Goal: Check status: Check status

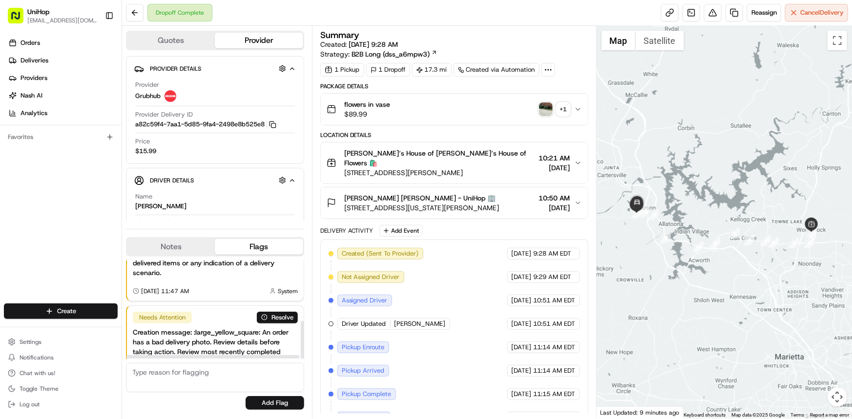
click at [191, 245] on button "Notes" at bounding box center [171, 247] width 88 height 16
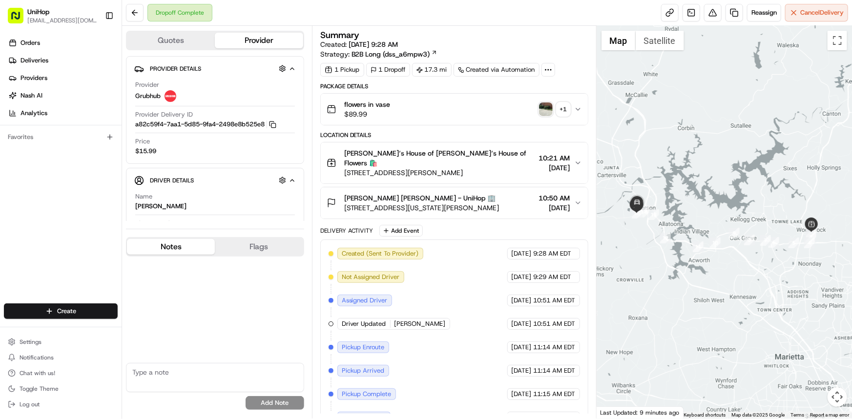
click at [554, 113] on button "+ 1" at bounding box center [554, 109] width 31 height 14
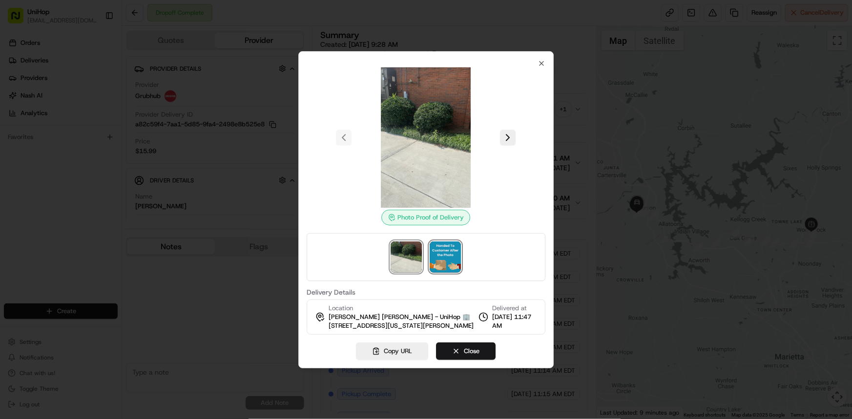
click at [453, 259] on img at bounding box center [445, 257] width 31 height 31
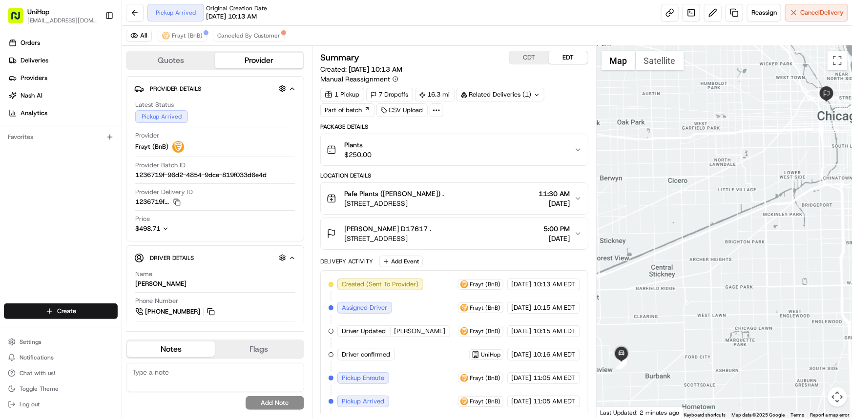
click at [56, 217] on div "Orders Deliveries Providers [PERSON_NAME] Analytics Favorites" at bounding box center [61, 170] width 122 height 278
click at [713, 250] on div at bounding box center [723, 232] width 255 height 373
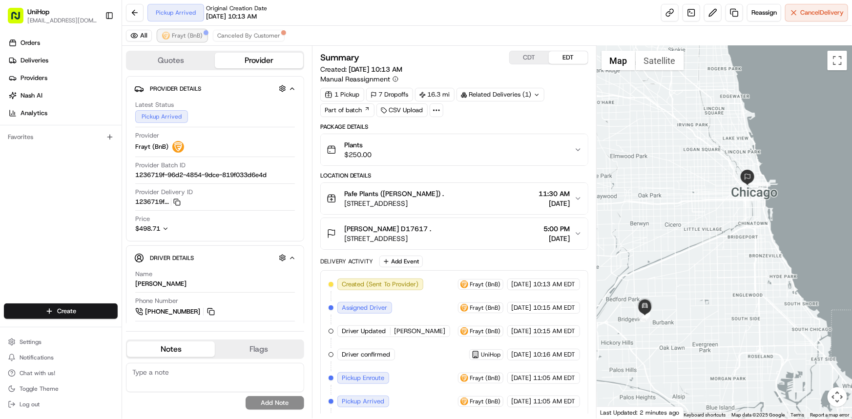
click at [181, 40] on button "Frayt (BnB)" at bounding box center [182, 36] width 49 height 12
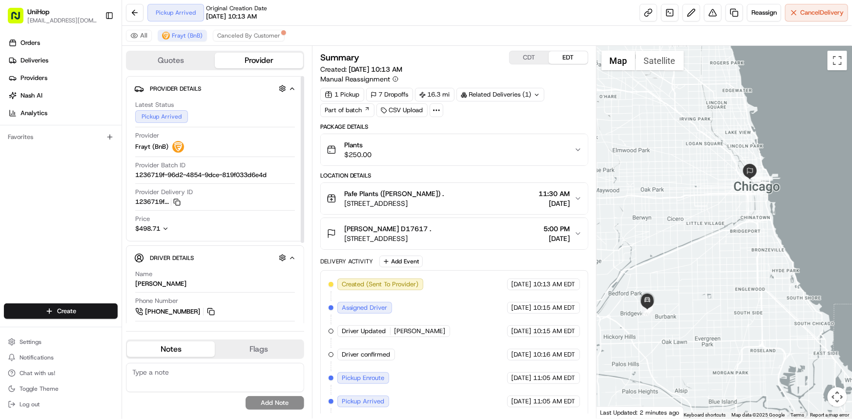
click at [704, 242] on div at bounding box center [723, 232] width 255 height 373
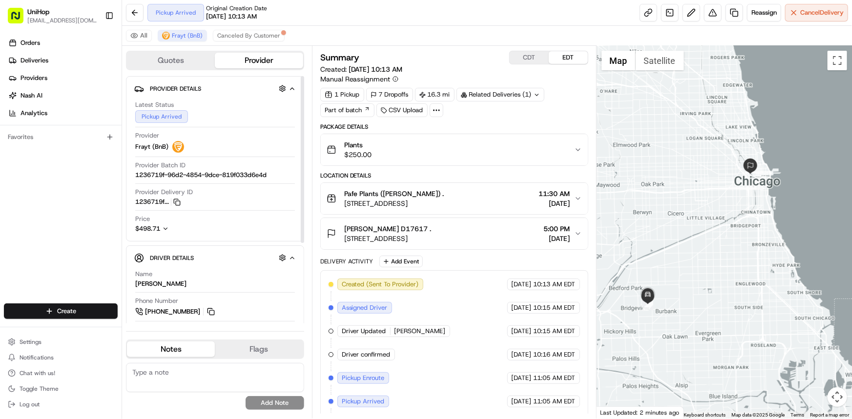
click at [705, 226] on div at bounding box center [723, 232] width 255 height 373
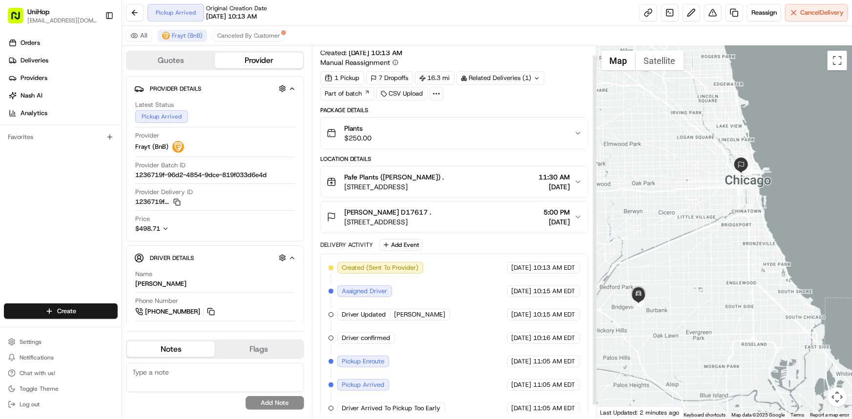
scroll to position [23, 0]
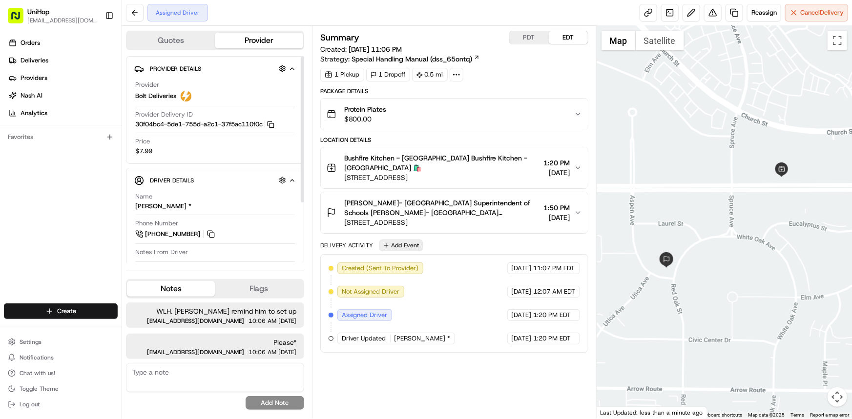
click at [417, 245] on button "Add Event" at bounding box center [400, 246] width 43 height 12
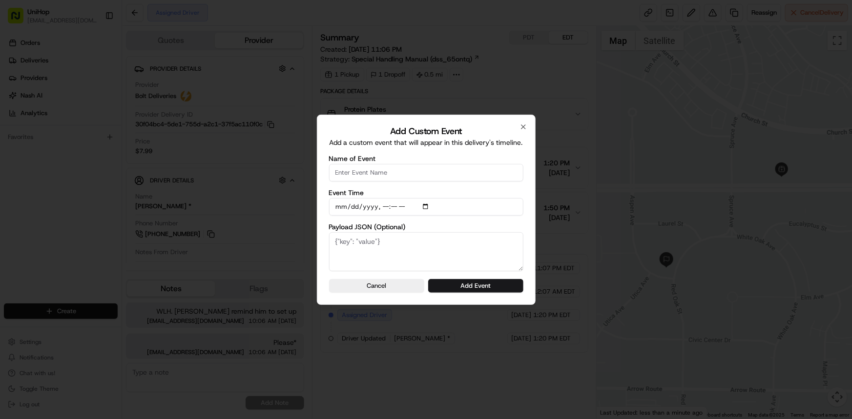
click at [411, 179] on input "Name of Event" at bounding box center [426, 173] width 194 height 18
type input "Driver confirmed"
click at [503, 288] on button "Add Event" at bounding box center [475, 286] width 95 height 14
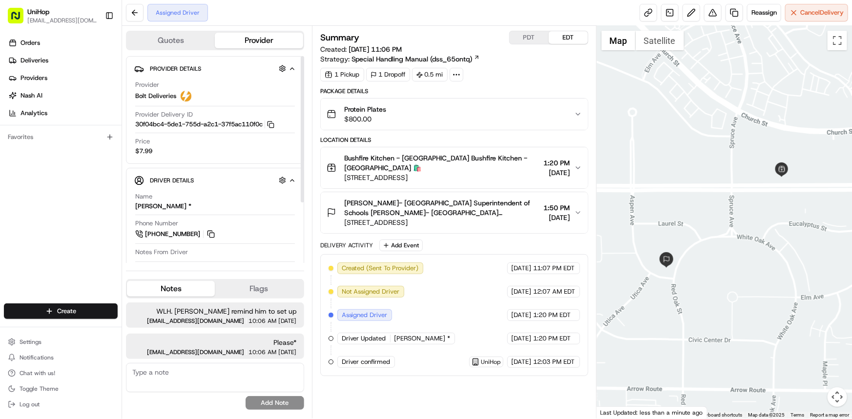
click at [695, 241] on div at bounding box center [723, 222] width 255 height 393
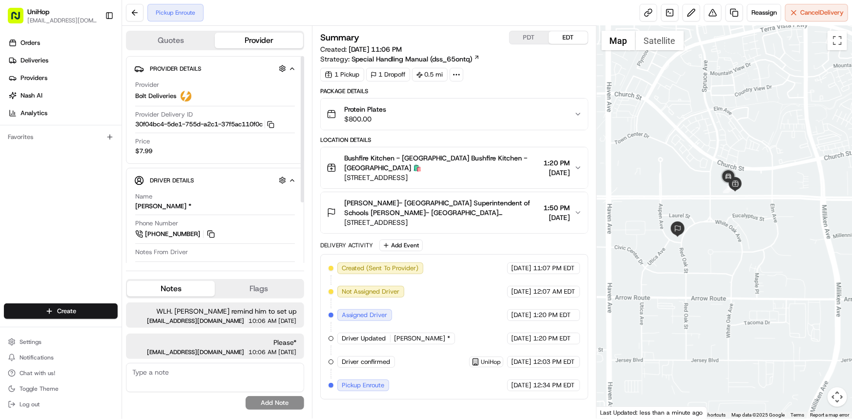
drag, startPoint x: 690, startPoint y: 232, endPoint x: 682, endPoint y: 172, distance: 60.5
click at [686, 181] on div at bounding box center [723, 222] width 255 height 393
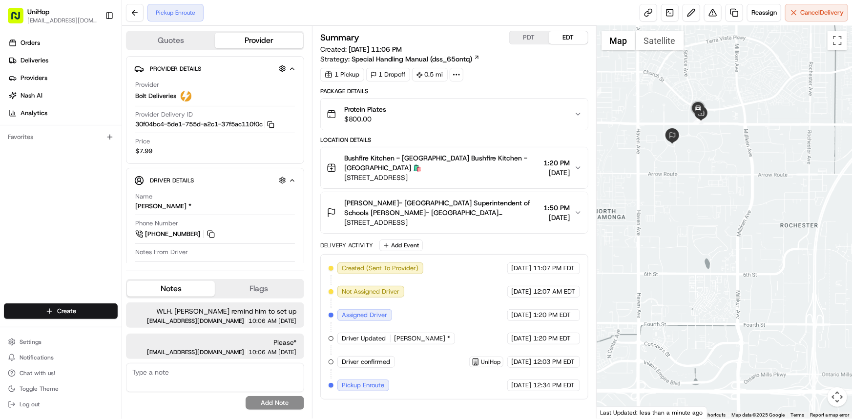
drag, startPoint x: 714, startPoint y: 174, endPoint x: 722, endPoint y: 185, distance: 14.4
click at [722, 185] on div at bounding box center [723, 222] width 255 height 393
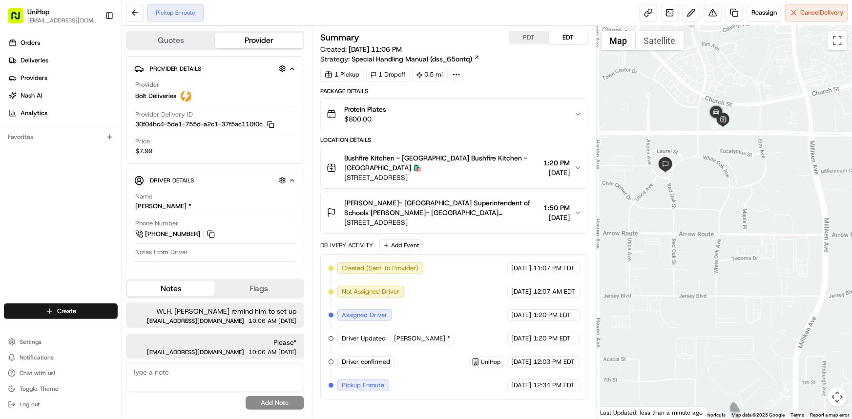
drag, startPoint x: 716, startPoint y: 149, endPoint x: 724, endPoint y: 154, distance: 9.0
click at [724, 154] on div at bounding box center [723, 222] width 255 height 393
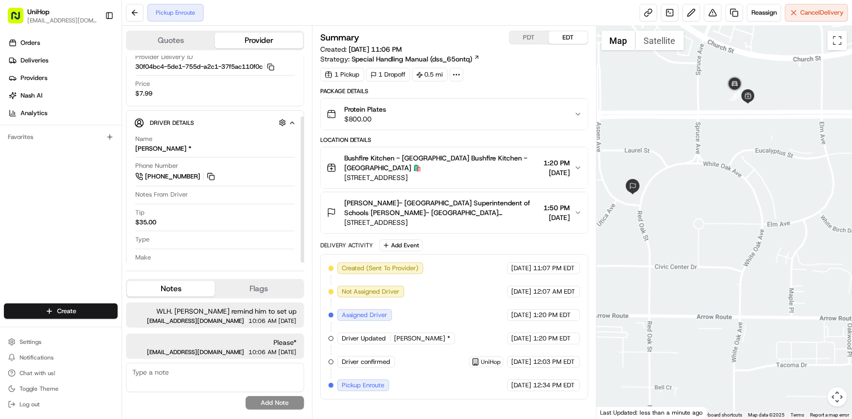
scroll to position [85, 0]
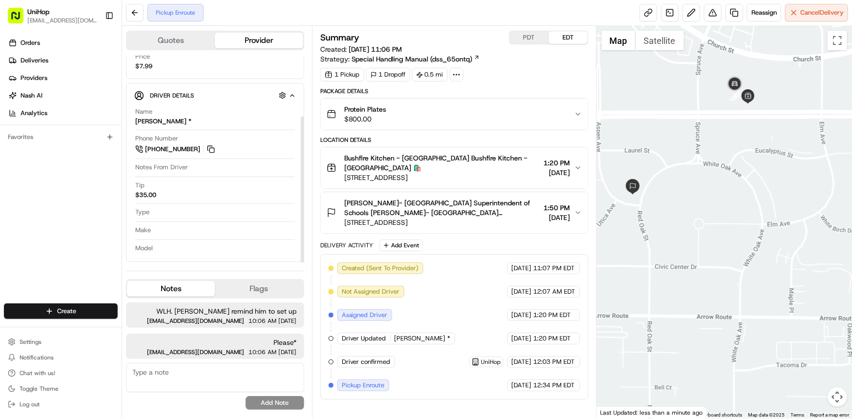
drag, startPoint x: 657, startPoint y: 179, endPoint x: 657, endPoint y: 196, distance: 16.6
click at [658, 194] on div at bounding box center [723, 222] width 255 height 393
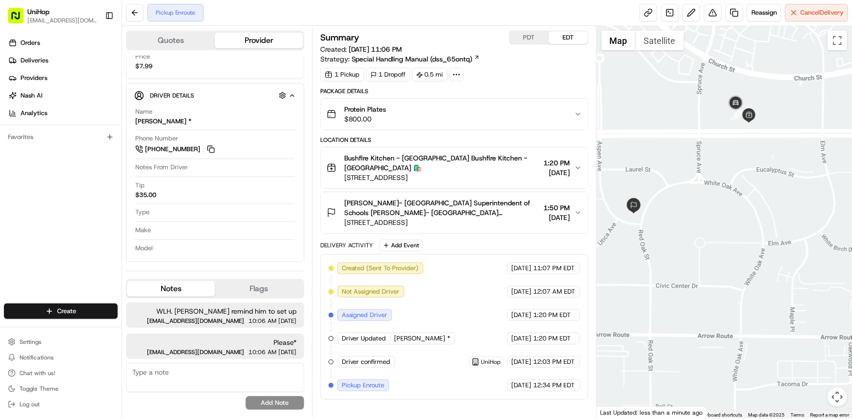
drag, startPoint x: 758, startPoint y: 204, endPoint x: 746, endPoint y: 215, distance: 16.3
click at [746, 214] on div at bounding box center [723, 222] width 255 height 393
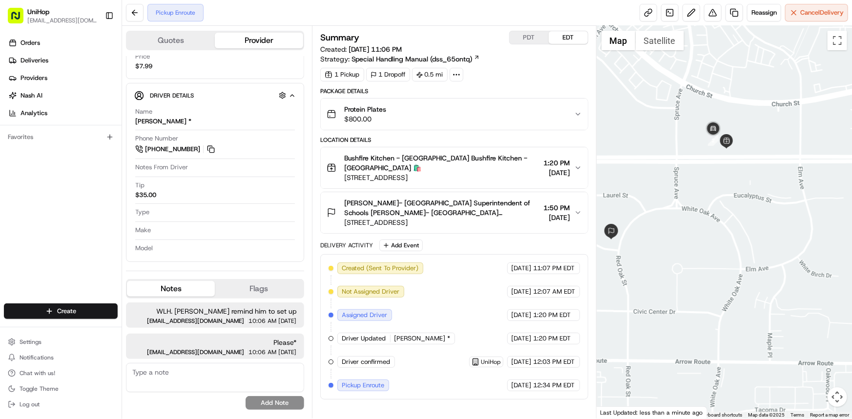
click at [27, 206] on div "Orders Deliveries Providers Nash AI Analytics Favorites" at bounding box center [61, 170] width 122 height 278
drag, startPoint x: 720, startPoint y: 227, endPoint x: 697, endPoint y: 243, distance: 27.3
click at [698, 233] on div at bounding box center [723, 222] width 255 height 393
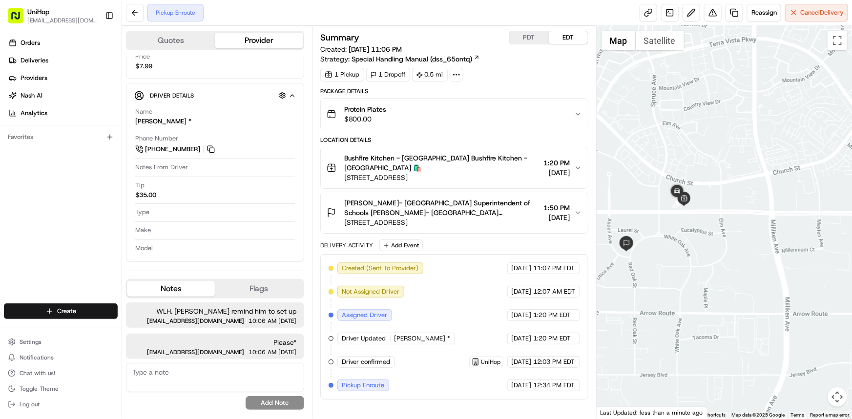
click at [14, 223] on div "Orders Deliveries Providers Nash AI Analytics Favorites" at bounding box center [61, 170] width 122 height 278
drag, startPoint x: 11, startPoint y: 208, endPoint x: 24, endPoint y: 205, distance: 14.0
click at [11, 208] on div "Orders Deliveries Providers Nash AI Analytics Favorites" at bounding box center [61, 170] width 122 height 278
click at [724, 273] on div at bounding box center [723, 222] width 255 height 393
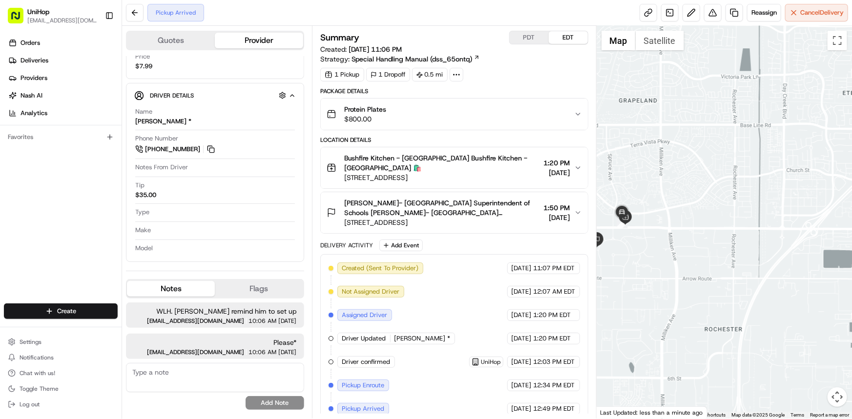
click at [0, 173] on div "Orders Deliveries Providers Nash AI Analytics Favorites" at bounding box center [61, 170] width 122 height 278
drag, startPoint x: 788, startPoint y: 260, endPoint x: 783, endPoint y: 258, distance: 5.5
click at [784, 259] on div at bounding box center [723, 222] width 255 height 393
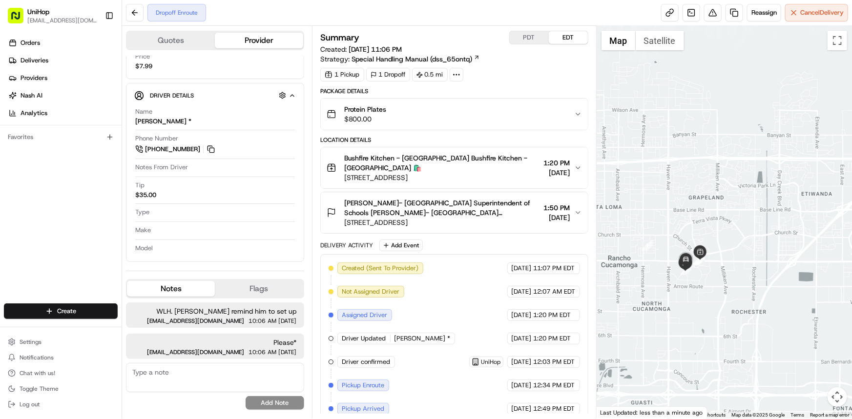
drag, startPoint x: 749, startPoint y: 217, endPoint x: 744, endPoint y: 217, distance: 4.9
click at [747, 216] on div at bounding box center [723, 222] width 255 height 393
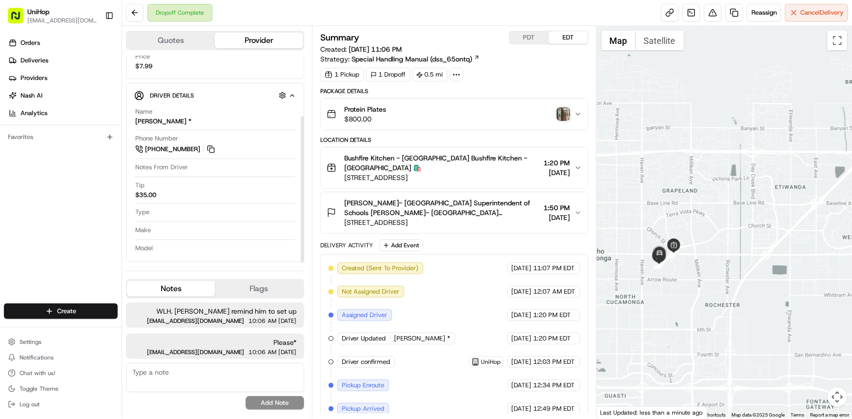
scroll to position [171, 0]
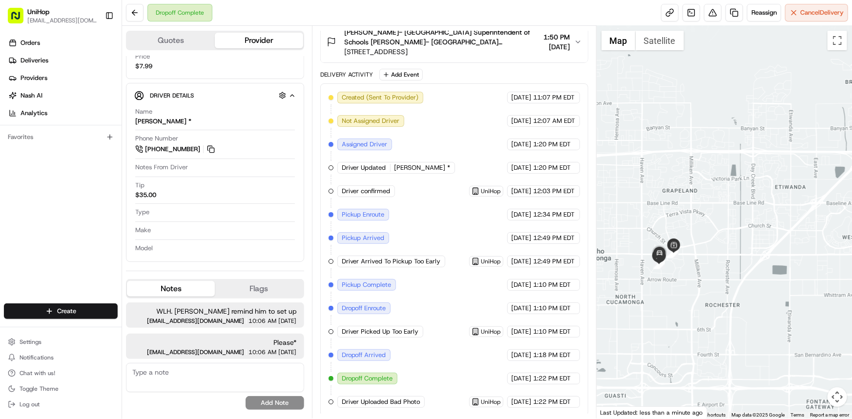
click at [0, 189] on div "Orders Deliveries Providers Nash AI Analytics Favorites" at bounding box center [61, 170] width 122 height 278
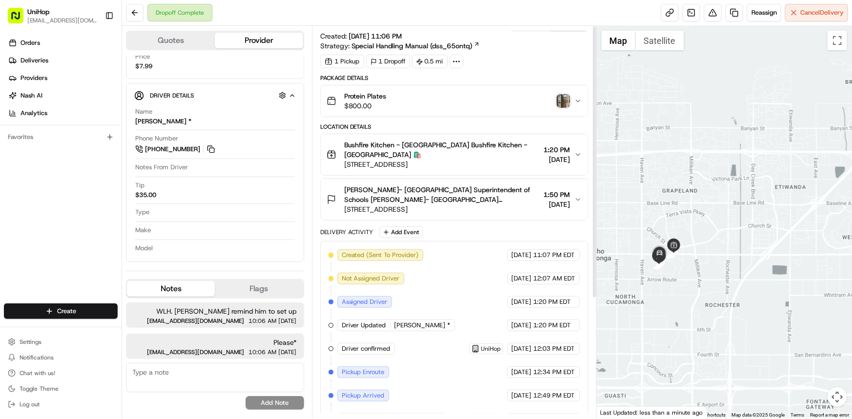
scroll to position [0, 0]
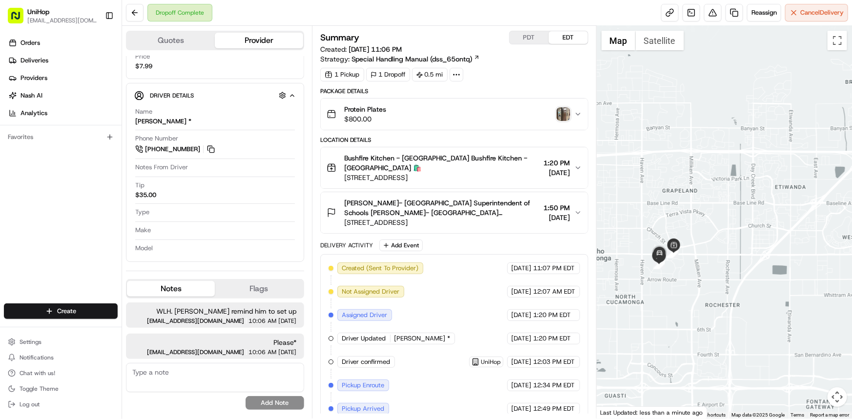
click at [565, 113] on img "button" at bounding box center [563, 114] width 14 height 14
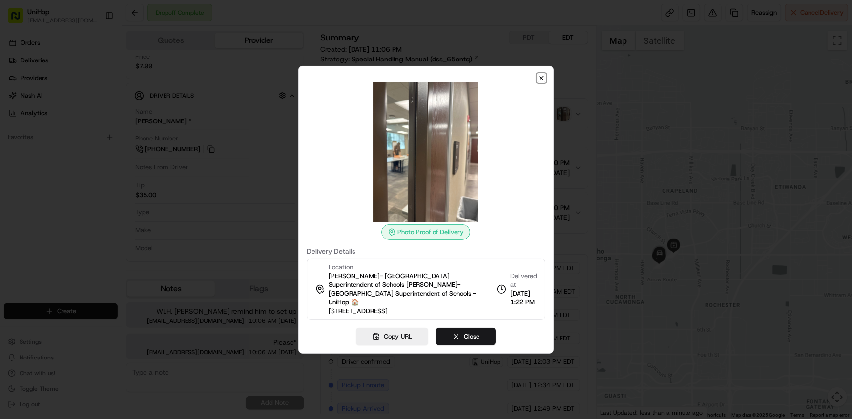
click at [541, 82] on icon "button" at bounding box center [541, 78] width 8 height 8
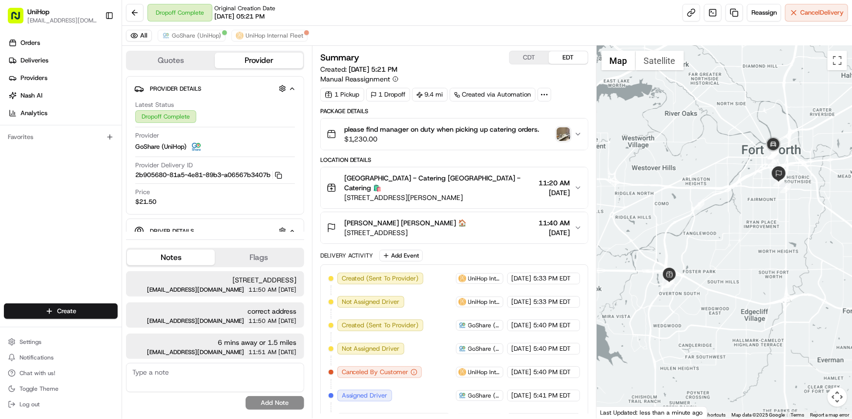
click at [0, 184] on div "Orders Deliveries Providers [PERSON_NAME] Analytics Favorites" at bounding box center [61, 170] width 122 height 278
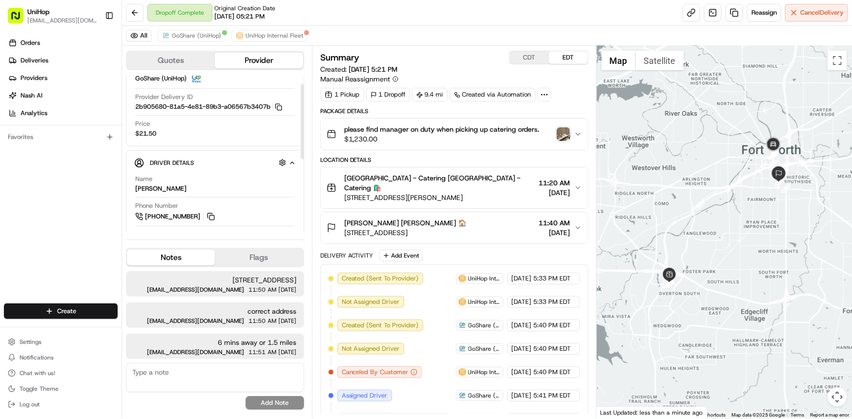
scroll to position [166, 0]
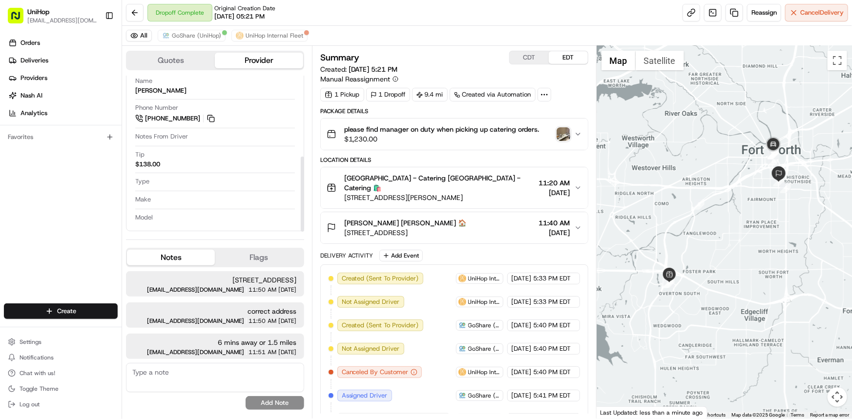
click at [563, 135] on img "button" at bounding box center [563, 134] width 14 height 14
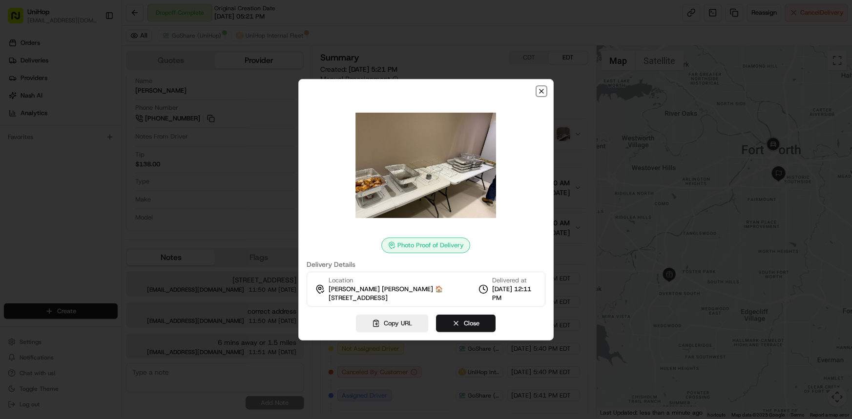
click at [543, 92] on icon "button" at bounding box center [541, 91] width 8 height 8
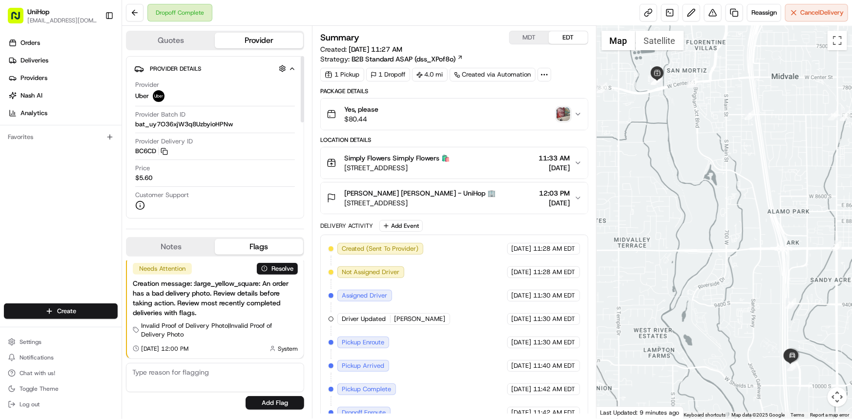
click at [652, 214] on div at bounding box center [723, 222] width 255 height 393
click at [565, 115] on img "button" at bounding box center [563, 114] width 14 height 14
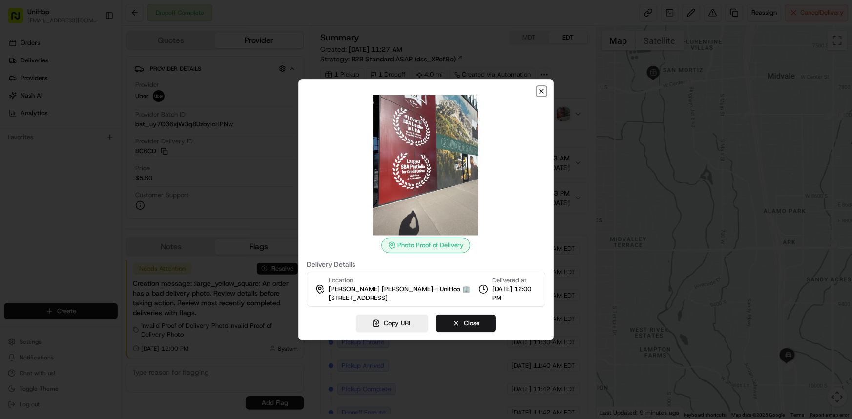
click at [542, 90] on icon "button" at bounding box center [541, 91] width 4 height 4
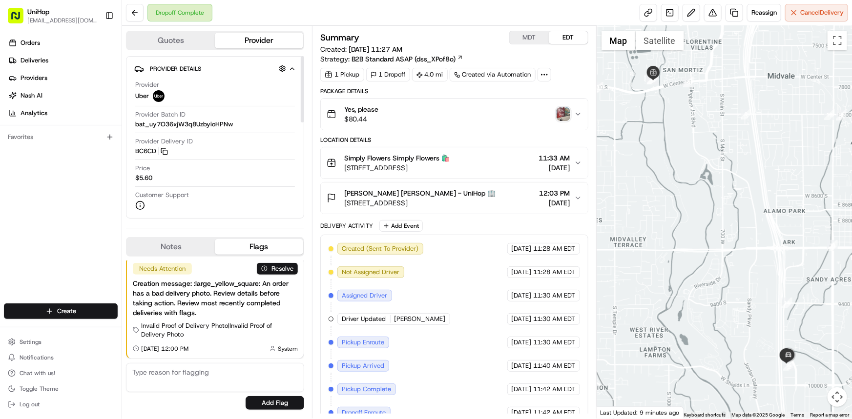
click at [188, 254] on button "Notes" at bounding box center [171, 247] width 88 height 16
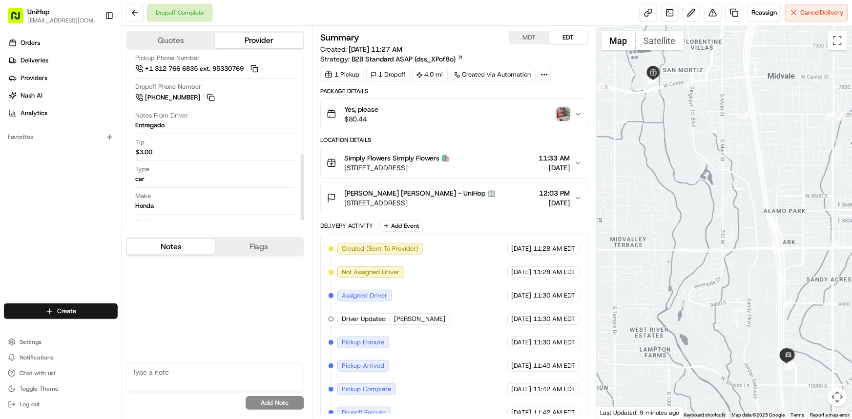
scroll to position [245, 0]
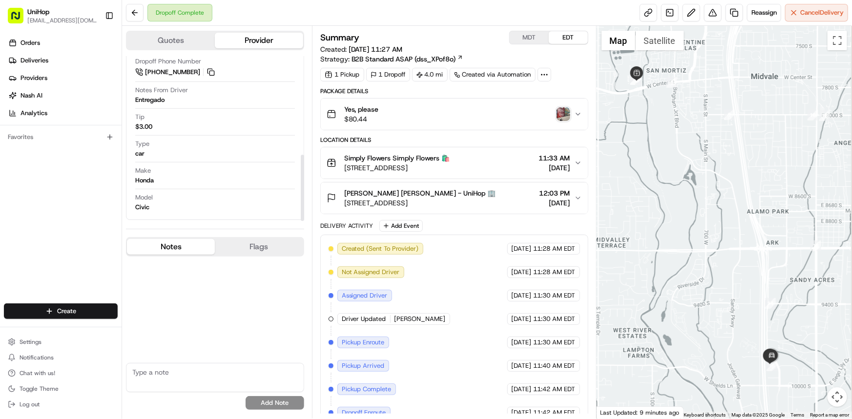
drag, startPoint x: 642, startPoint y: 246, endPoint x: 625, endPoint y: 248, distance: 17.2
click at [626, 247] on div at bounding box center [723, 222] width 255 height 393
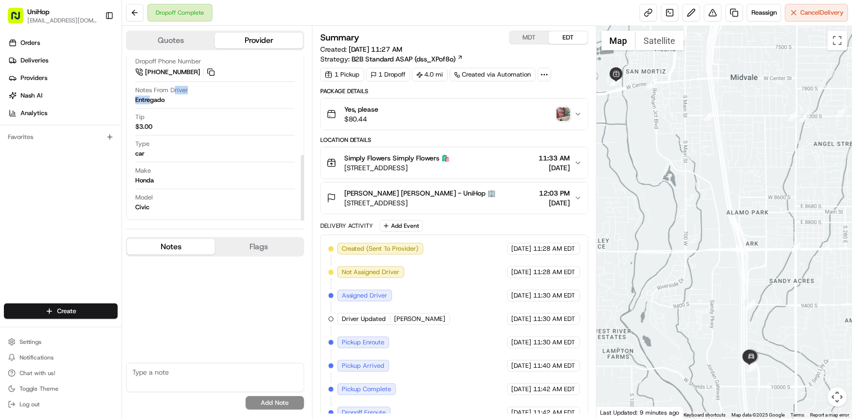
drag, startPoint x: 156, startPoint y: 100, endPoint x: 150, endPoint y: 102, distance: 6.0
click at [150, 102] on div "Notes From Driver Entregado" at bounding box center [215, 95] width 160 height 19
click at [161, 100] on div "Entregado" at bounding box center [149, 100] width 29 height 9
drag, startPoint x: 167, startPoint y: 101, endPoint x: 135, endPoint y: 98, distance: 32.3
click at [135, 98] on div "Notes From Driver Entregado" at bounding box center [215, 95] width 160 height 19
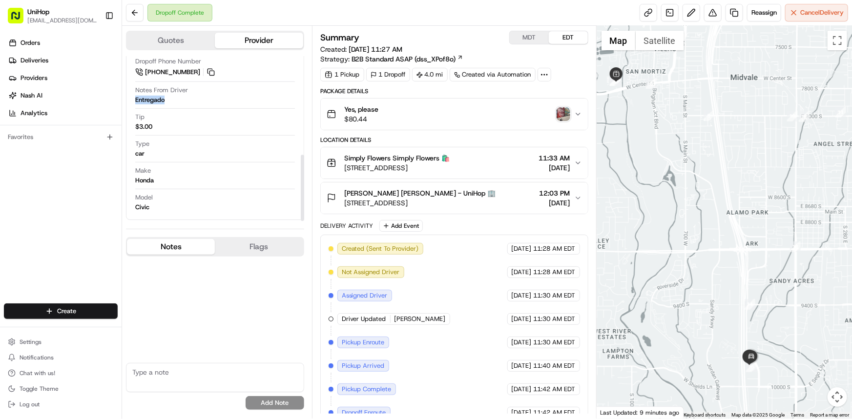
copy div "Entregado"
drag, startPoint x: 626, startPoint y: 226, endPoint x: 612, endPoint y: 225, distance: 14.3
click at [612, 224] on div at bounding box center [723, 222] width 255 height 393
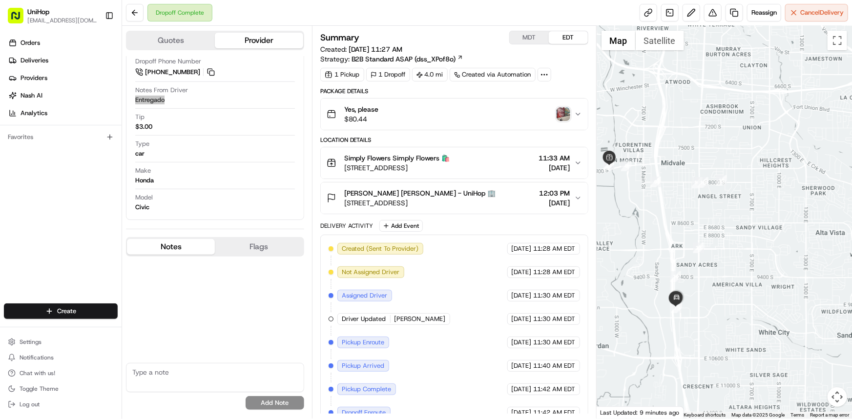
click at [51, 227] on div "Orders Deliveries Providers Nash AI Analytics Favorites" at bounding box center [61, 170] width 122 height 278
drag, startPoint x: 740, startPoint y: 268, endPoint x: 666, endPoint y: 318, distance: 88.7
click at [714, 272] on div at bounding box center [723, 222] width 255 height 393
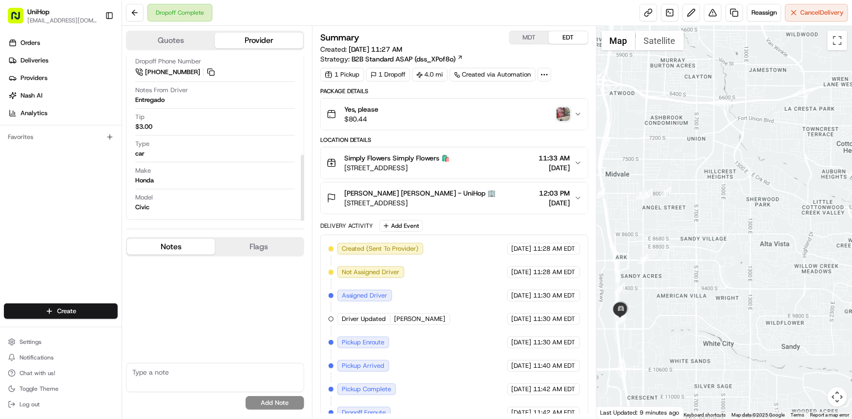
drag, startPoint x: 724, startPoint y: 258, endPoint x: 717, endPoint y: 266, distance: 10.0
click at [717, 264] on div at bounding box center [723, 222] width 255 height 393
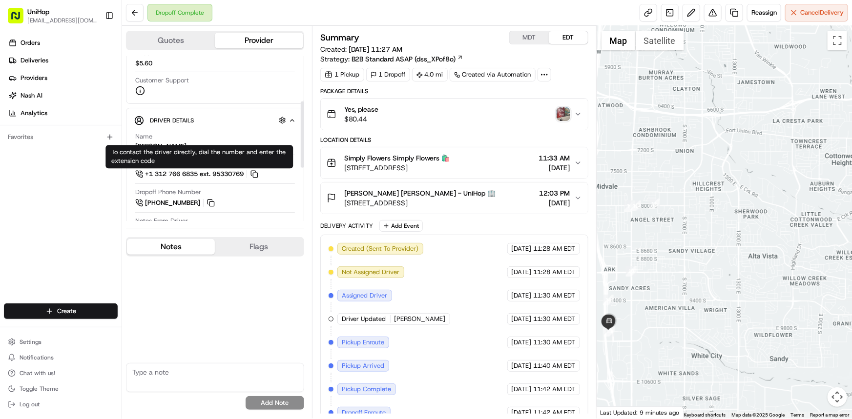
scroll to position [112, 0]
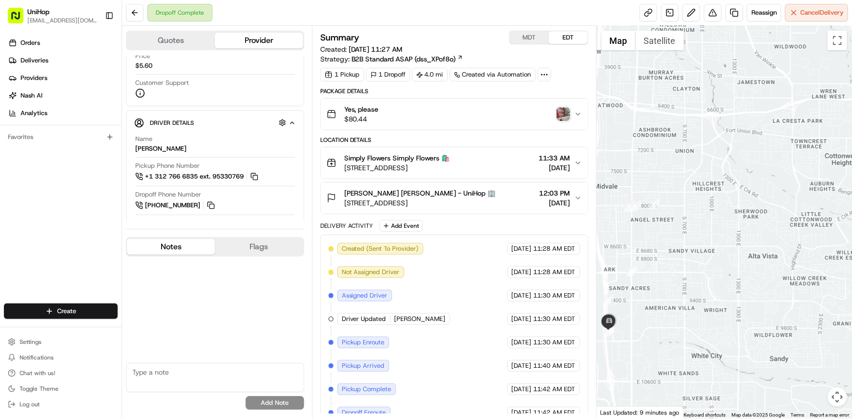
click at [473, 195] on span "Darcie Wright Darcie Wright - UniHop 🏢" at bounding box center [420, 193] width 152 height 10
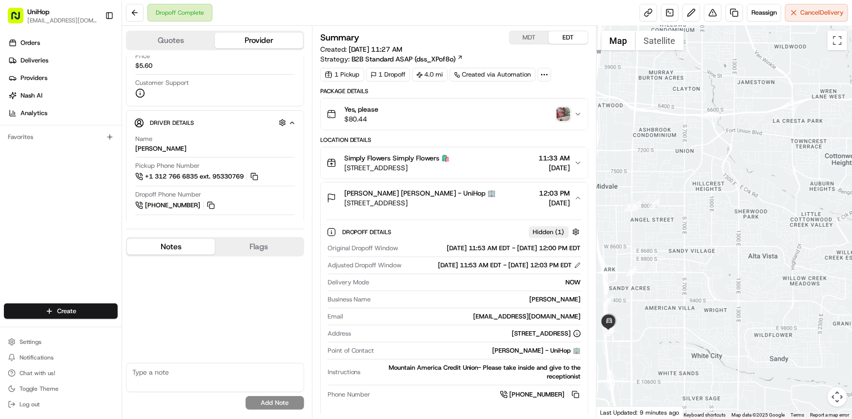
click at [479, 200] on div "Darcie Wright Darcie Wright - UniHop 🏢 9800 Monroe St, Sandy, UT 84070, USA 12:…" at bounding box center [450, 198] width 247 height 20
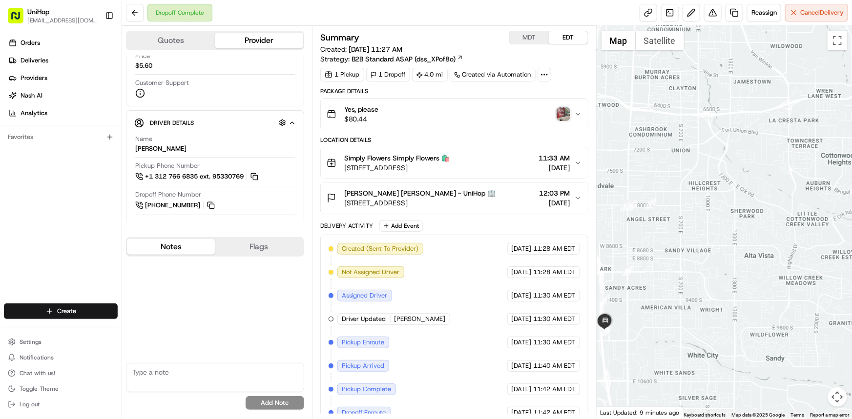
drag, startPoint x: 713, startPoint y: 266, endPoint x: 725, endPoint y: 283, distance: 21.4
click at [706, 265] on div at bounding box center [723, 222] width 255 height 393
drag, startPoint x: 0, startPoint y: 221, endPoint x: 152, endPoint y: 40, distance: 236.3
click at [0, 221] on div "Orders Deliveries Providers Nash AI Analytics Favorites" at bounding box center [61, 170] width 122 height 278
click at [673, 14] on link at bounding box center [670, 13] width 18 height 18
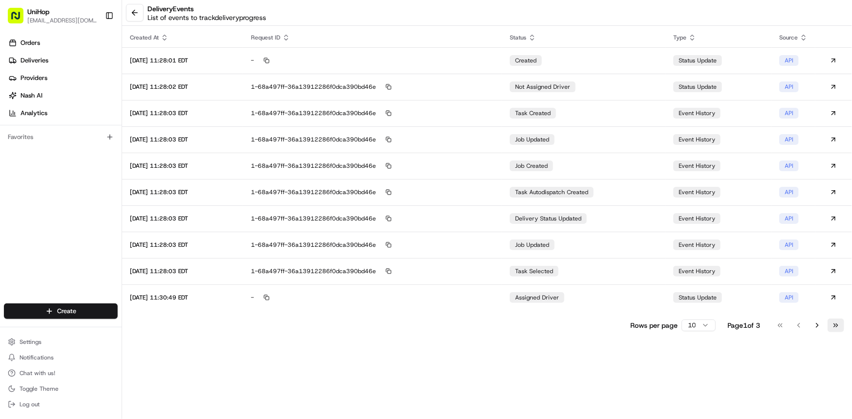
click at [835, 326] on button "Go to last page" at bounding box center [835, 326] width 17 height 14
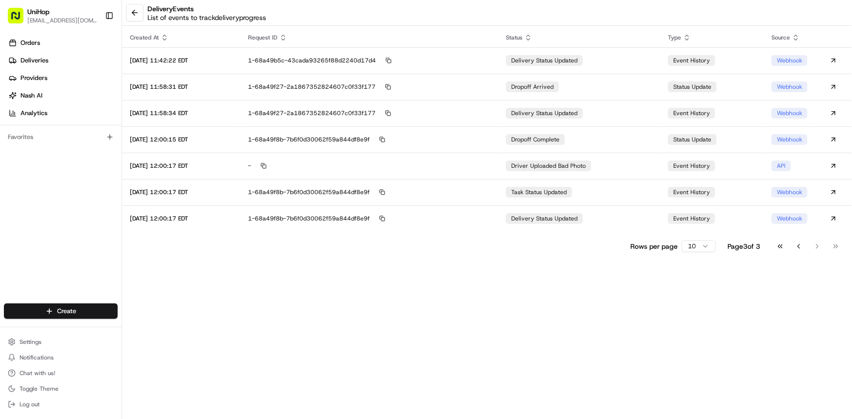
click at [449, 232] on div "Created At Request ID Status Type Source 2025-08-19 11:42:22 EDT 1-68a49b5c-43c…" at bounding box center [487, 140] width 730 height 225
click at [450, 206] on td "1-68a49f8b-7b6f0d30062f59a844df8e9f" at bounding box center [369, 218] width 258 height 26
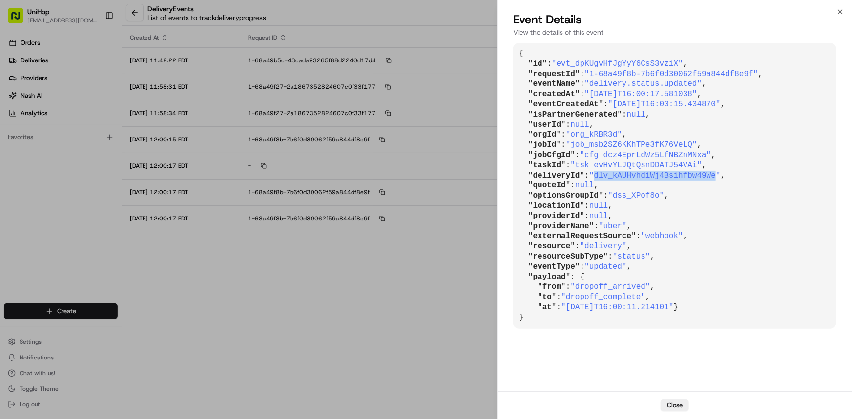
copy span "dlv_kAUHvhdiWj4Bsihfbw49We"
drag, startPoint x: 593, startPoint y: 172, endPoint x: 674, endPoint y: 191, distance: 82.8
click at [702, 177] on span ""dlv_kAUHvhdiWj4Bsihfbw49We"" at bounding box center [654, 175] width 131 height 9
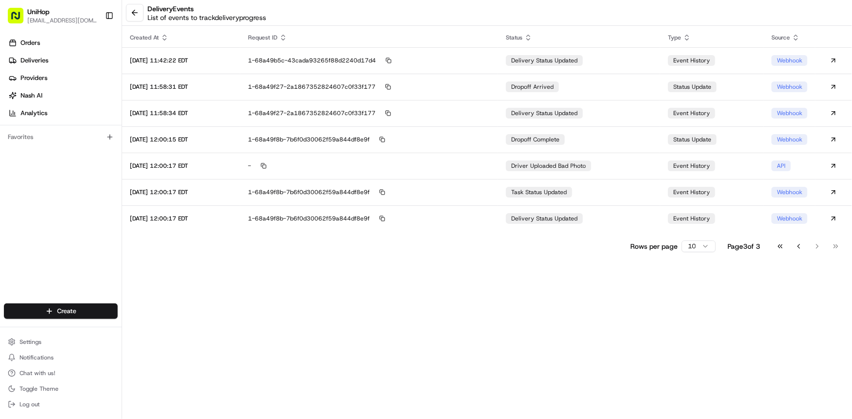
click at [122, 13] on div "delivery Events List of events to track delivery progress" at bounding box center [487, 13] width 730 height 26
click at [132, 13] on button at bounding box center [135, 13] width 18 height 18
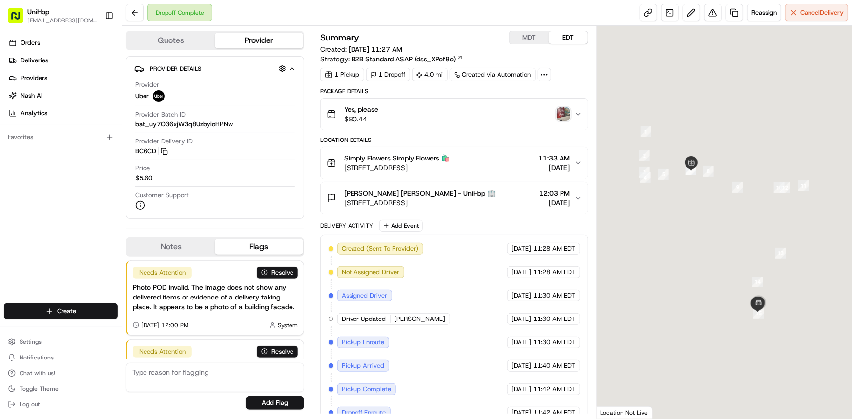
scroll to position [83, 0]
